Goal: Task Accomplishment & Management: Complete application form

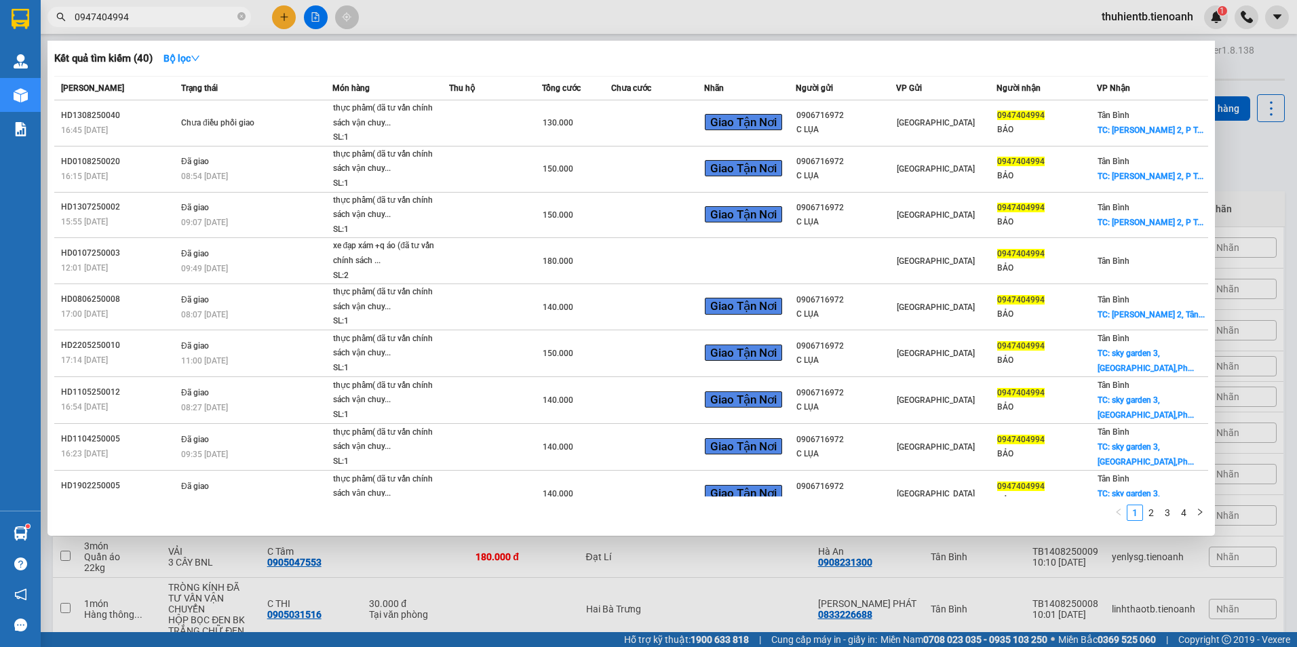
click at [238, 18] on icon "close-circle" at bounding box center [241, 16] width 8 height 8
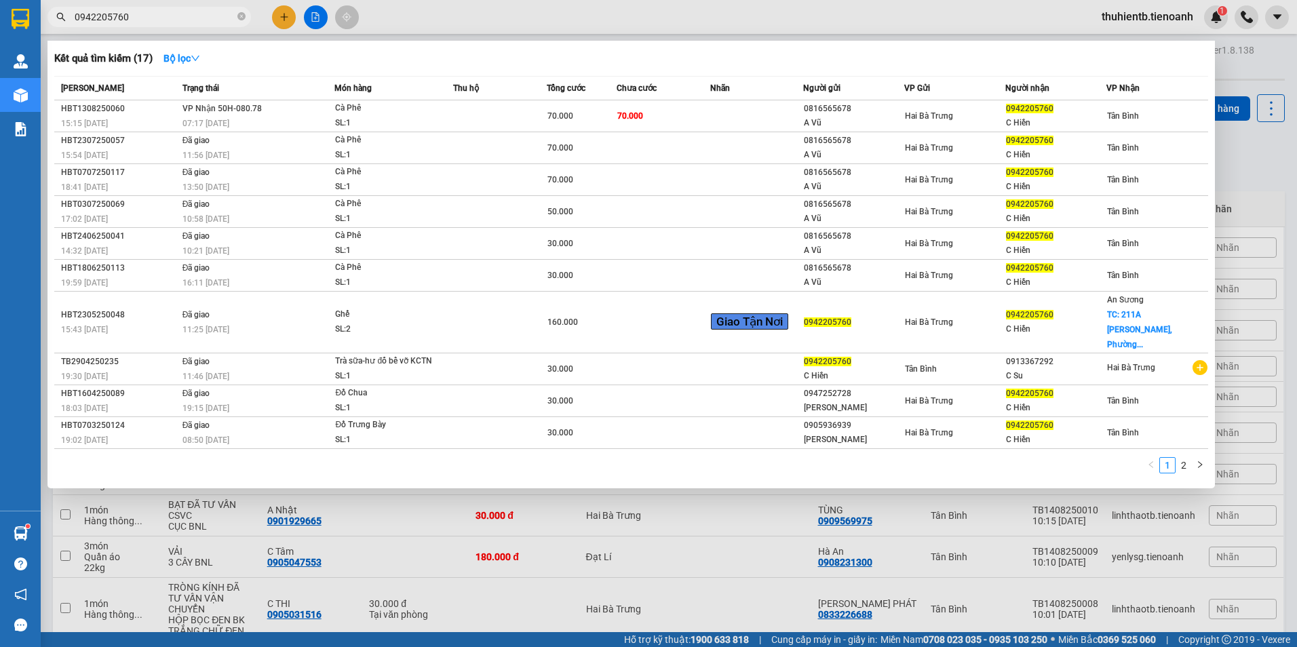
type input "0942205760"
click at [240, 20] on icon "close-circle" at bounding box center [241, 16] width 8 height 8
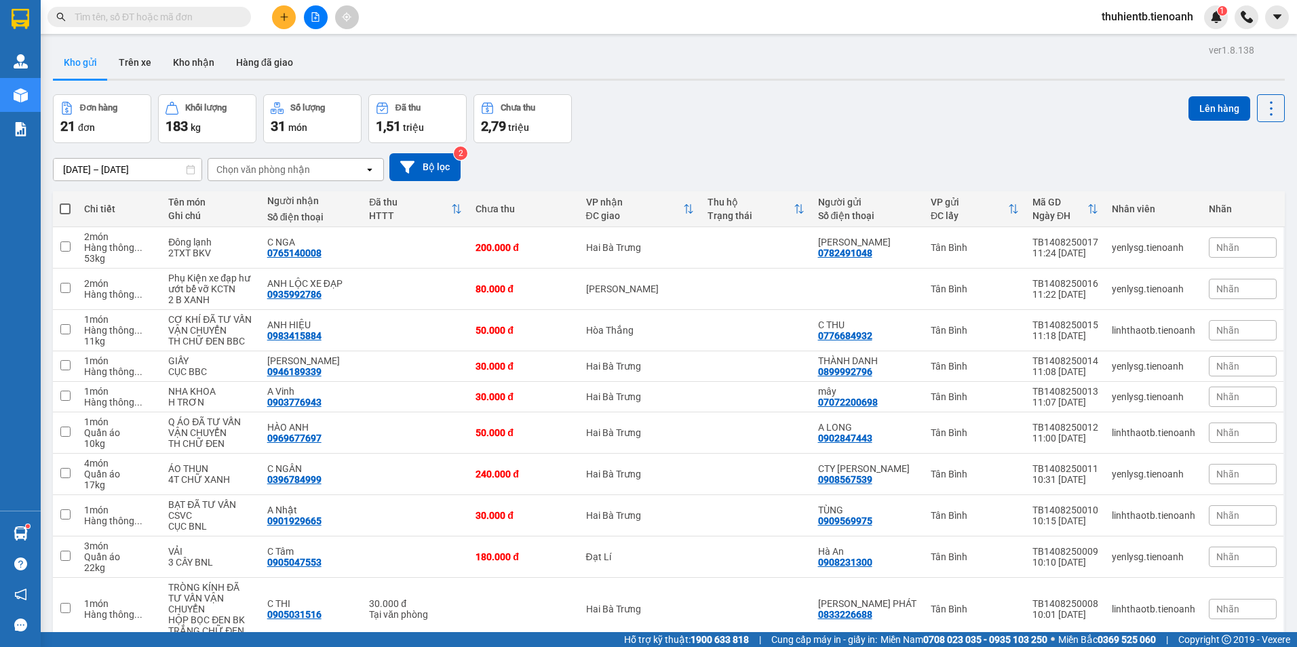
paste input "0942205760"
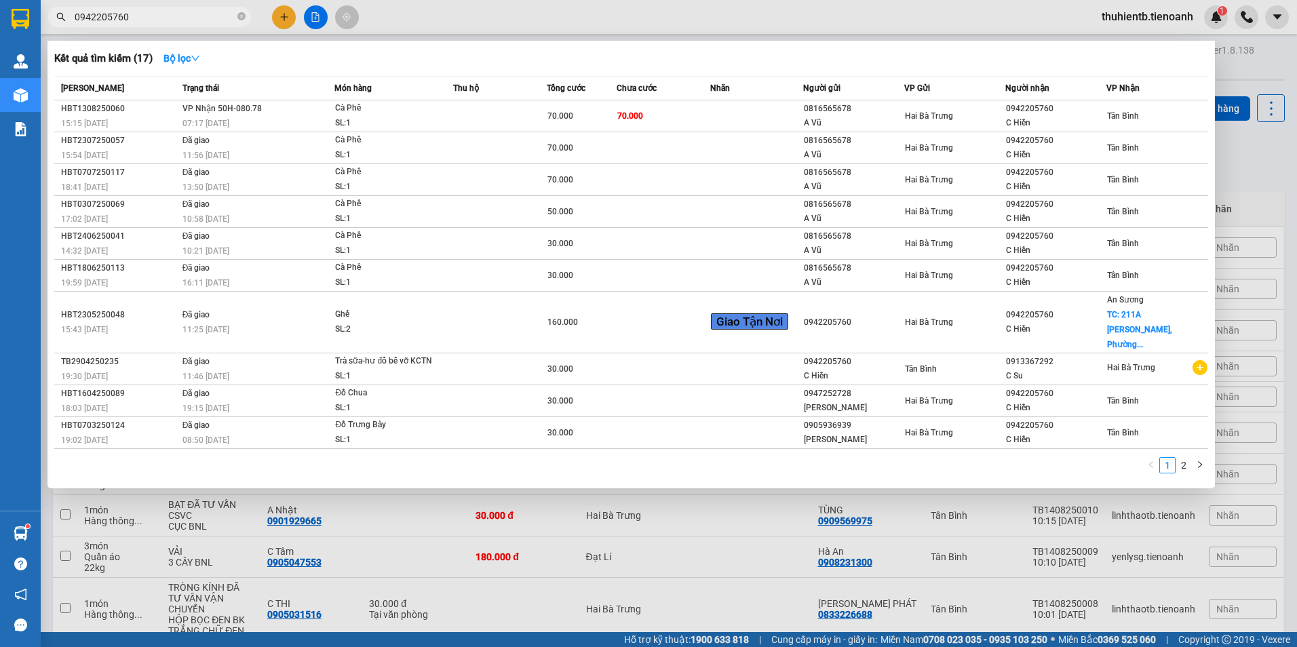
type input "0942205760"
click at [240, 13] on icon "close-circle" at bounding box center [241, 16] width 8 height 8
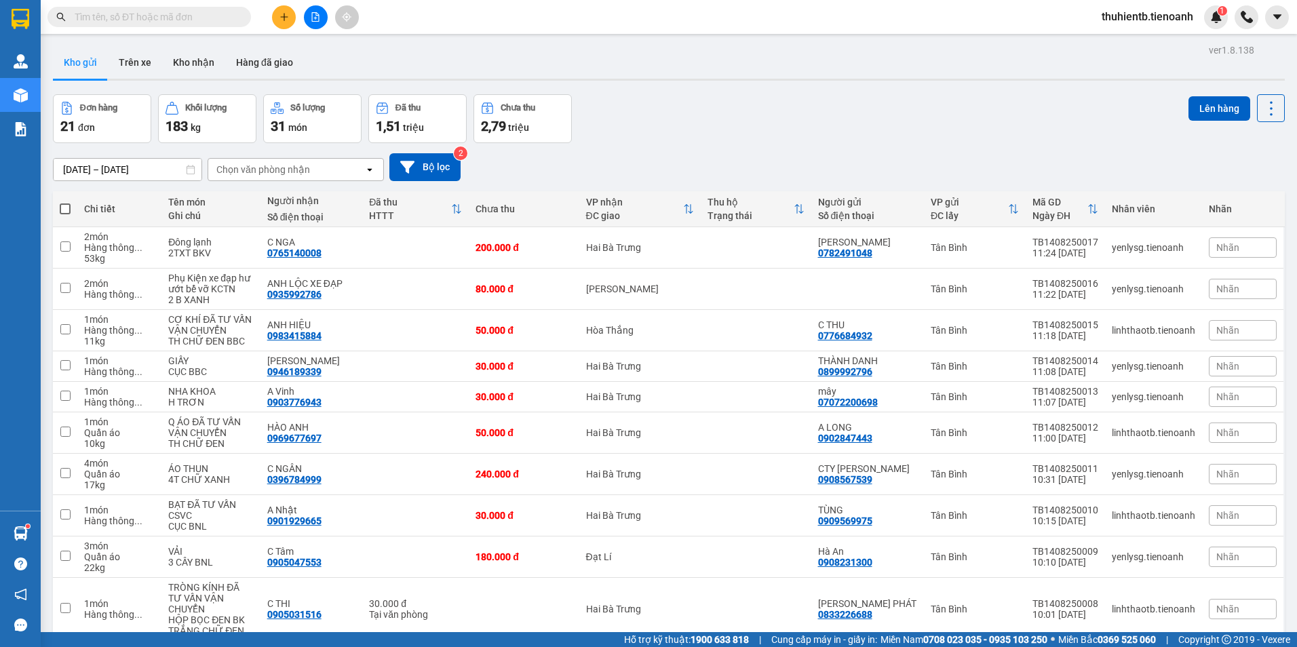
click at [240, 13] on span at bounding box center [241, 16] width 8 height 15
drag, startPoint x: 240, startPoint y: 13, endPoint x: 170, endPoint y: 16, distance: 69.9
paste input "0906334135"
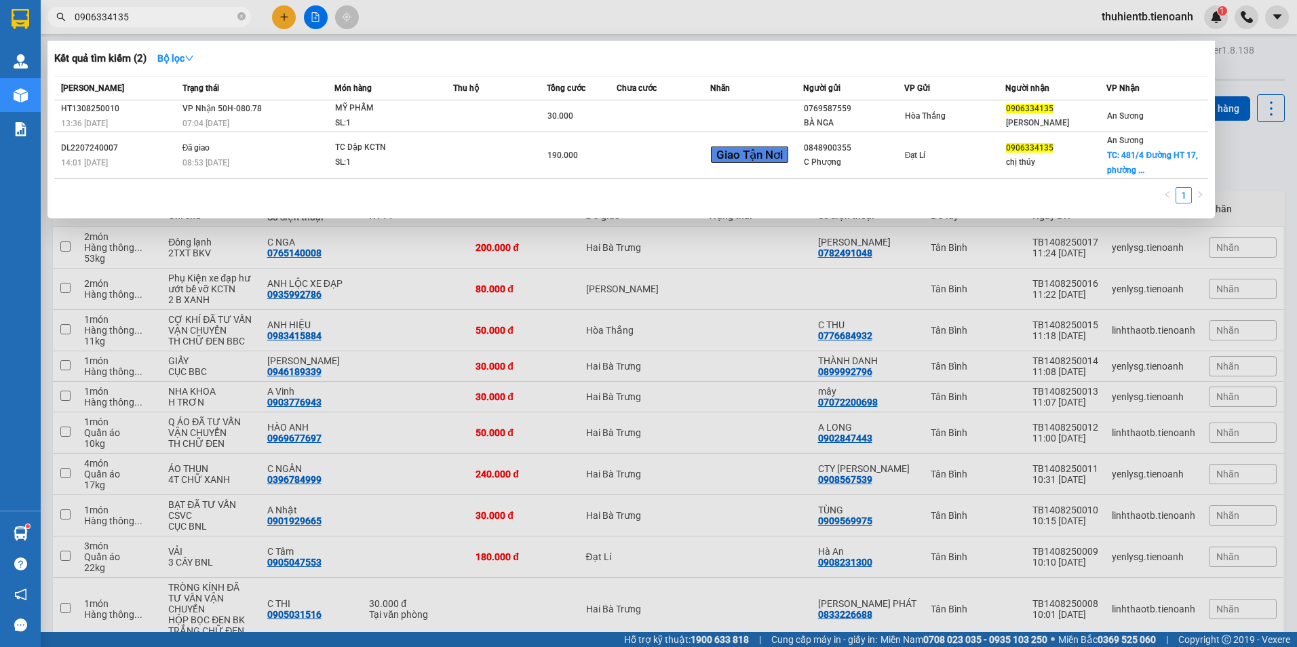
type input "0906334135"
click at [243, 15] on icon "close-circle" at bounding box center [241, 16] width 8 height 8
click at [243, 15] on span at bounding box center [241, 16] width 8 height 15
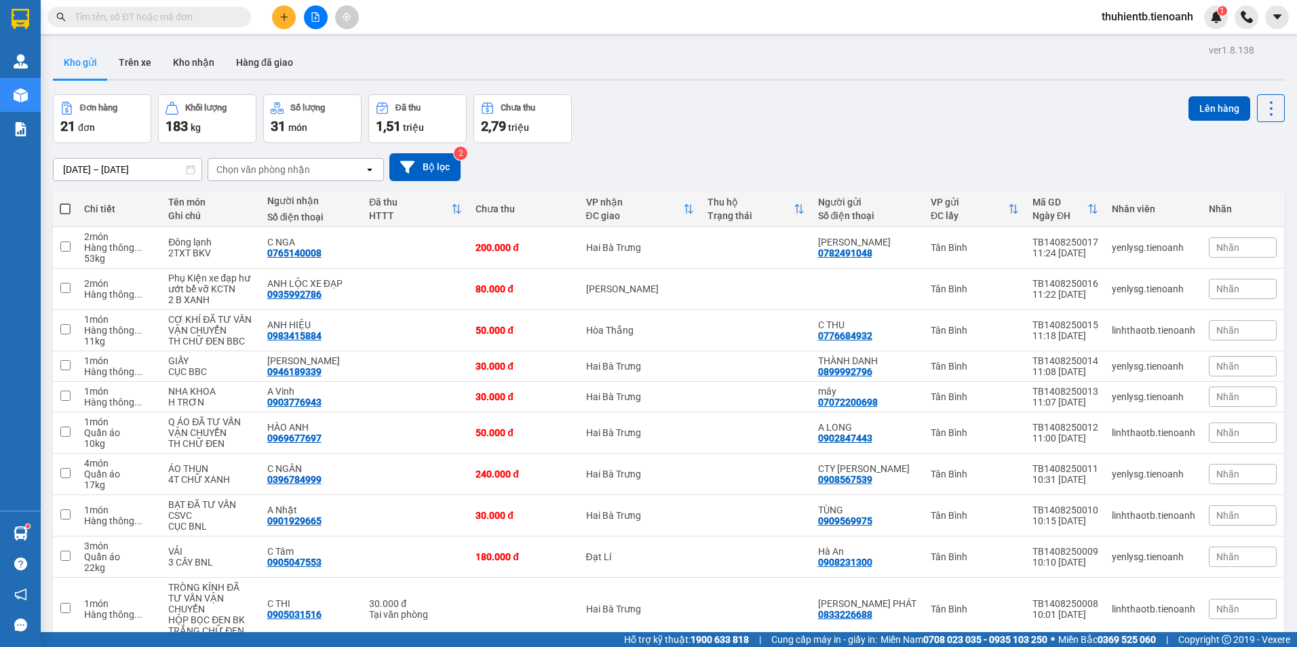
drag, startPoint x: 243, startPoint y: 15, endPoint x: 178, endPoint y: 17, distance: 65.1
paste input "0942205760"
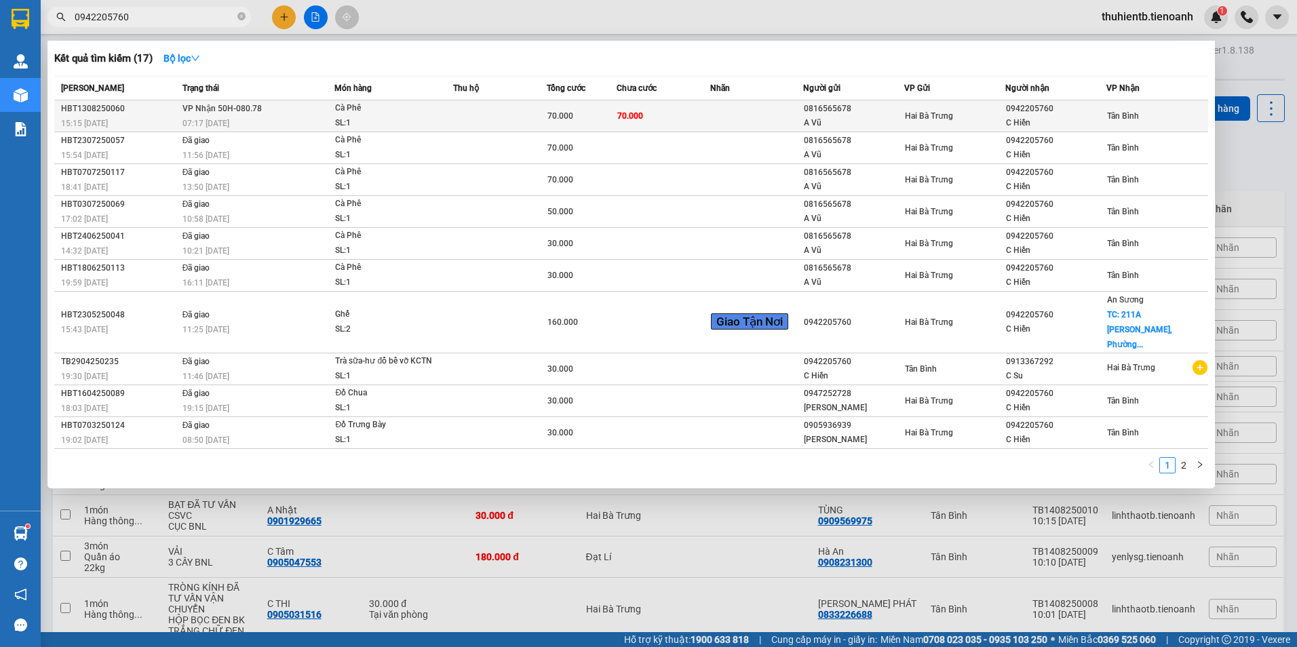
type input "0942205760"
click at [359, 115] on div "Cà Phê" at bounding box center [386, 108] width 102 height 15
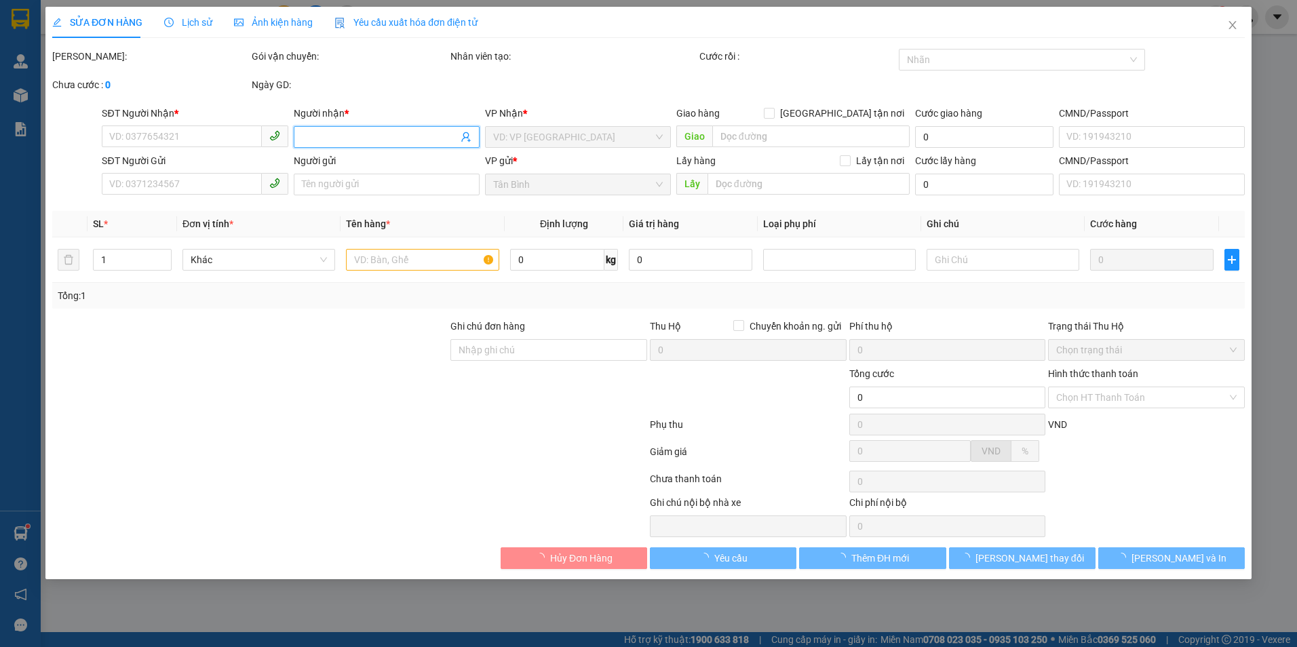
type input "0942205760"
type input "C Hiền"
type input "0816565678"
type input "A Vũ"
type input "70.000"
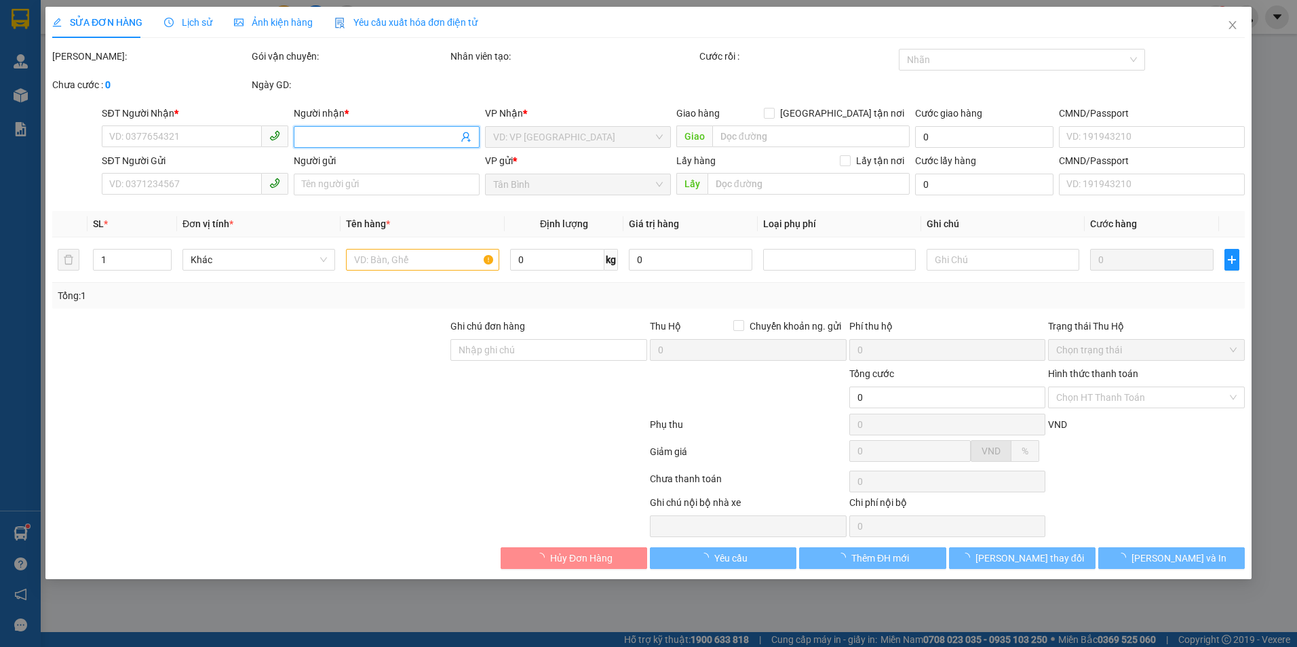
type input "70.000"
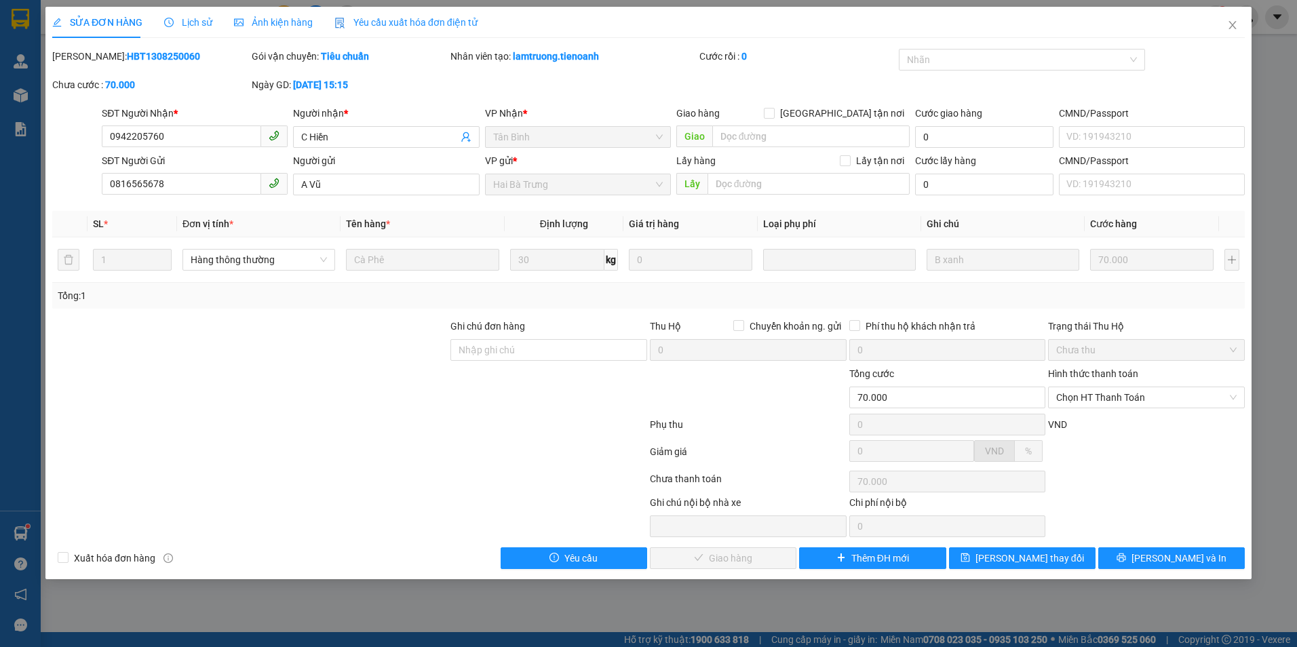
click at [173, 14] on div "Lịch sử" at bounding box center [188, 22] width 48 height 31
